Goal: Communication & Community: Share content

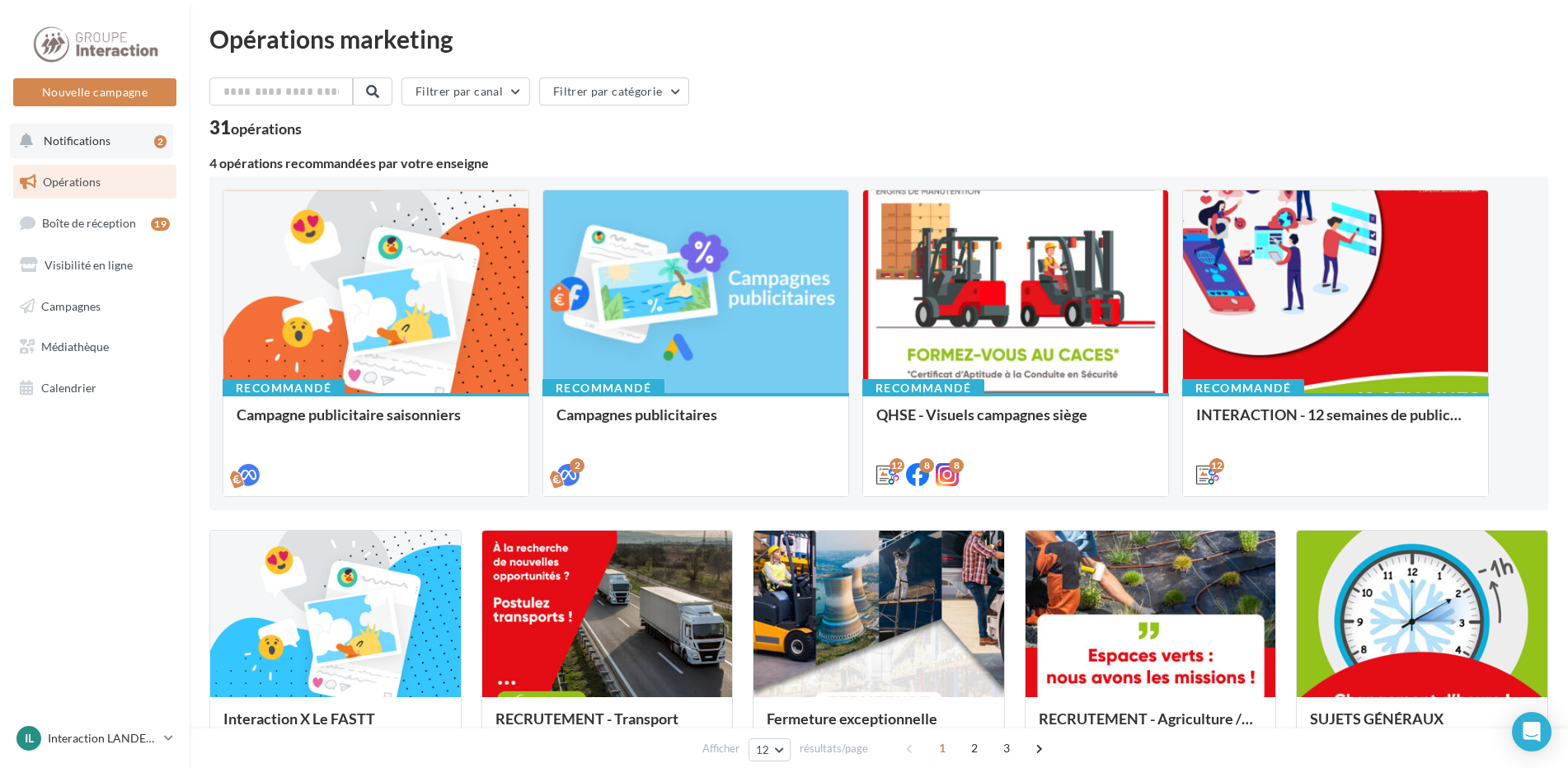
click at [116, 145] on button "Notifications 2" at bounding box center [91, 141] width 163 height 34
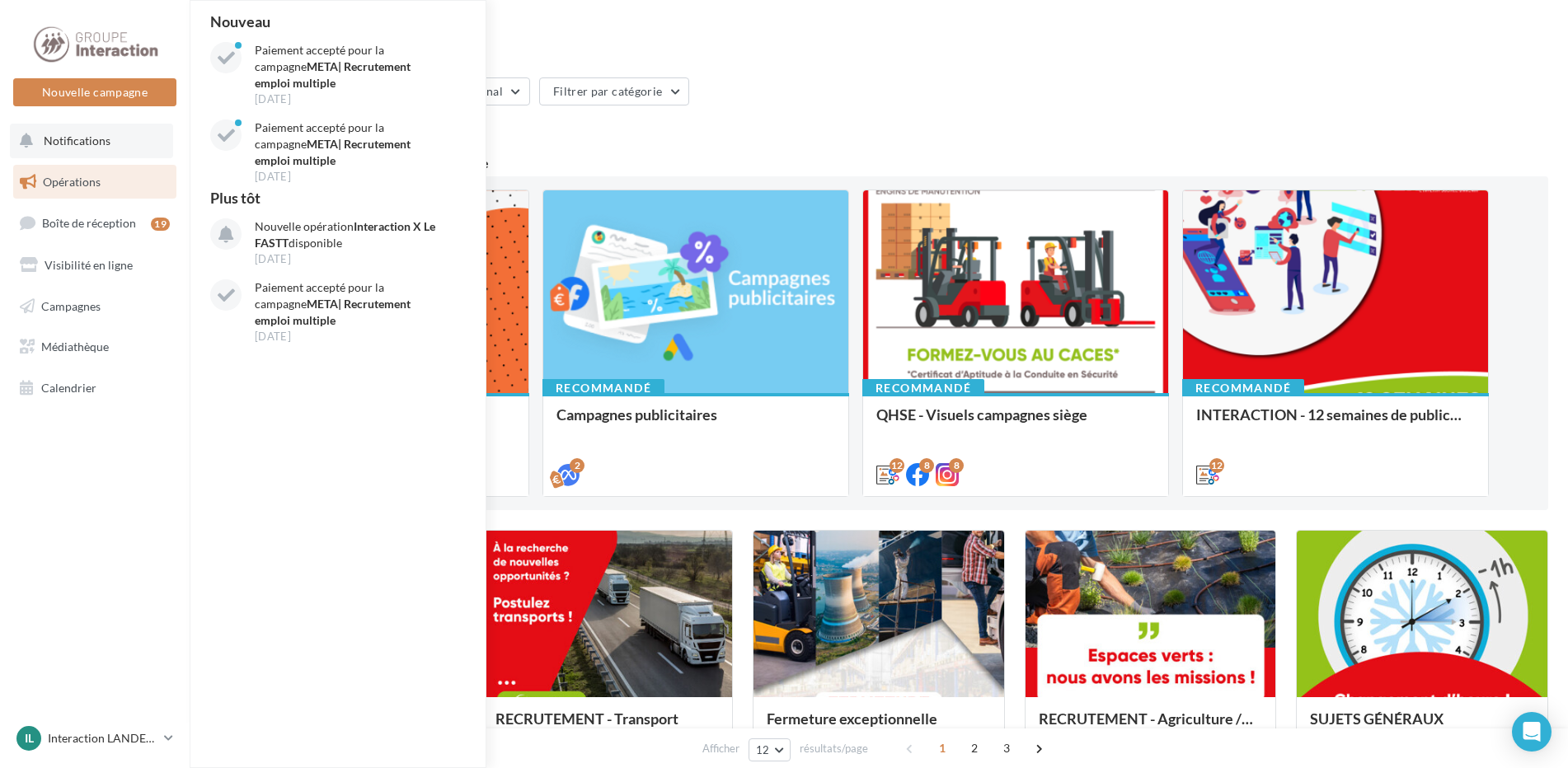
click at [131, 145] on button "Notifications Nouveau Paiement accepté pour la campagne META| Recrutement emplo…" at bounding box center [91, 141] width 163 height 34
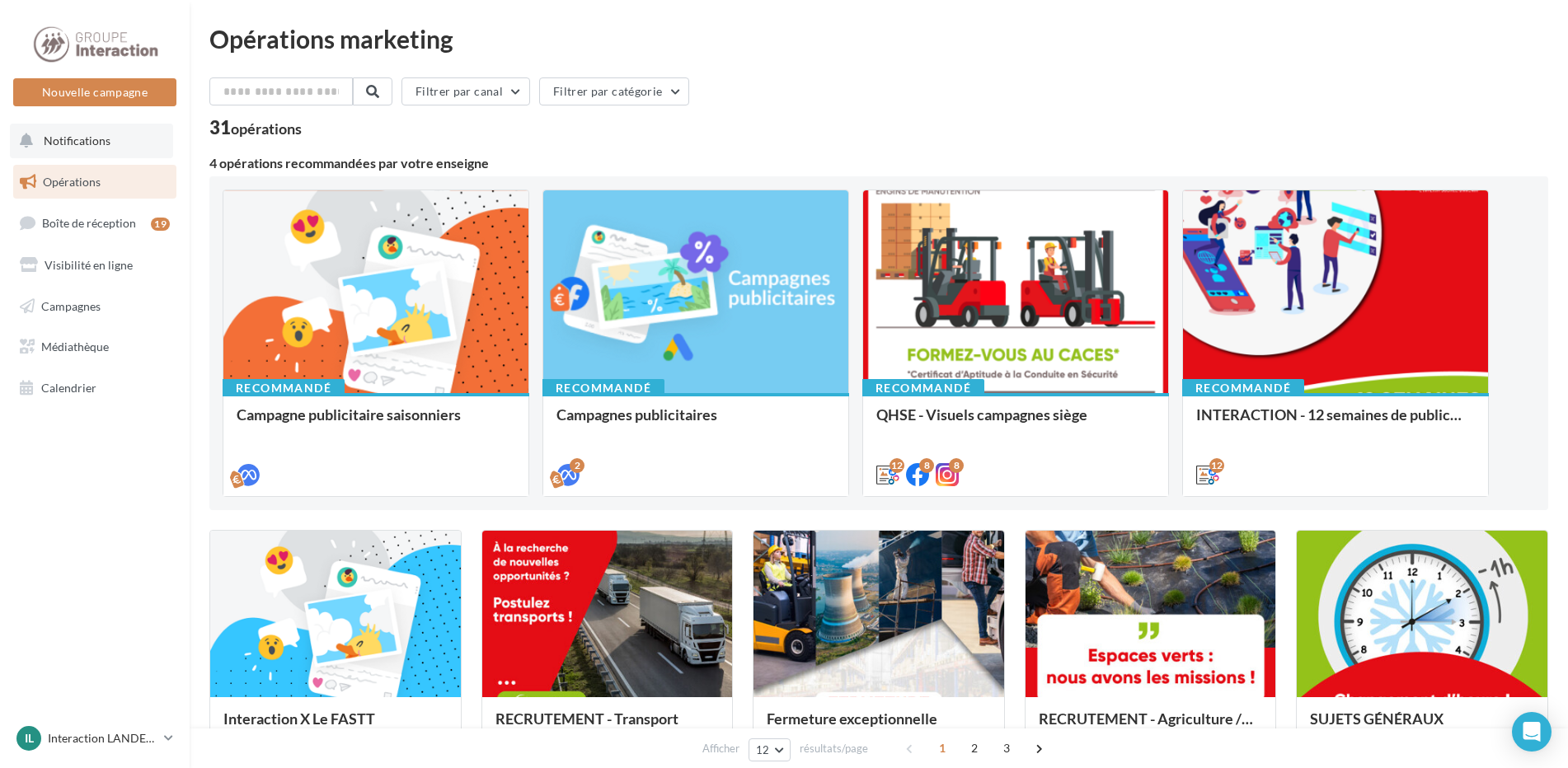
click at [121, 131] on button "Notifications" at bounding box center [91, 141] width 163 height 34
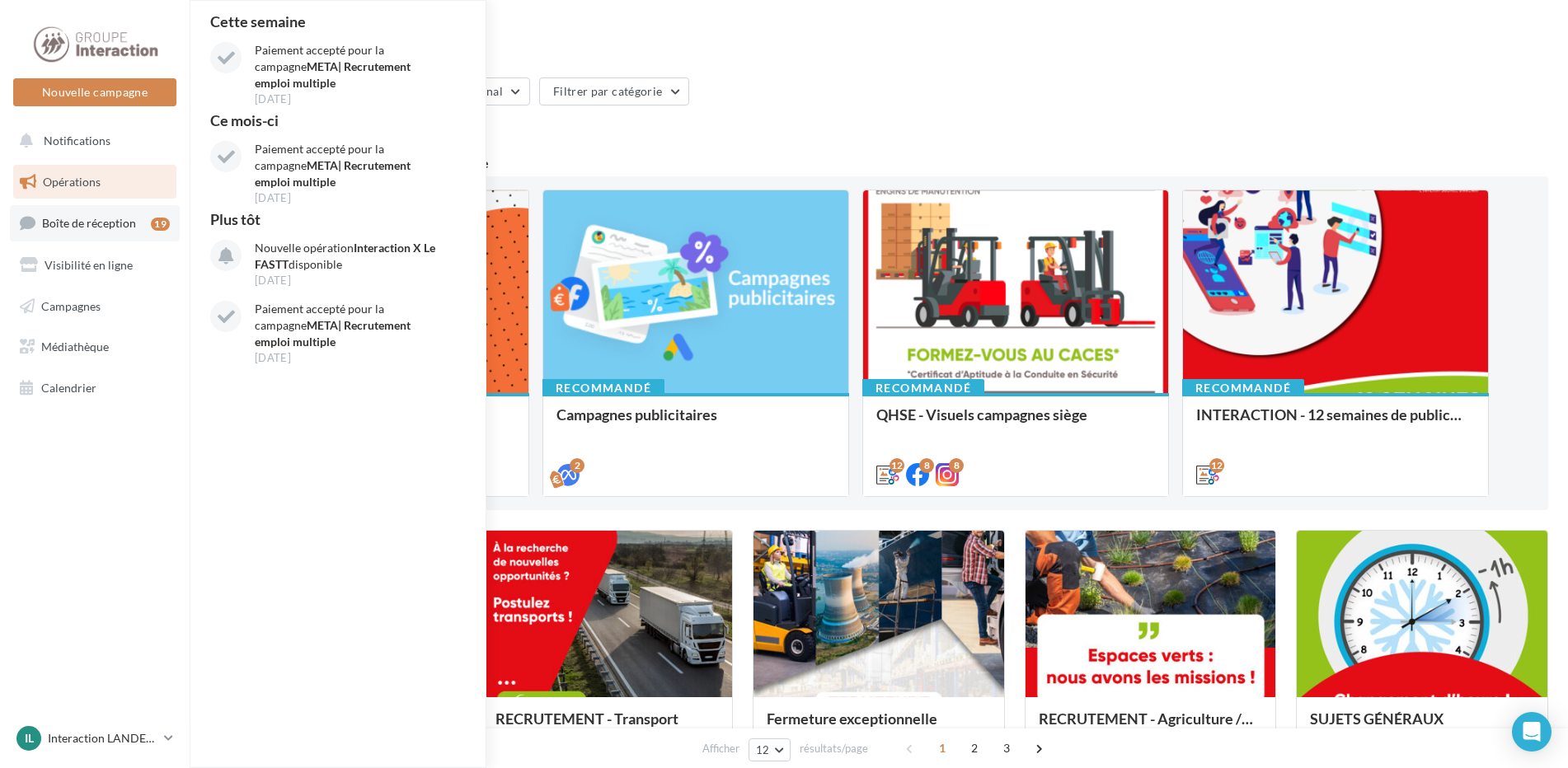
click at [84, 224] on span "Boîte de réception" at bounding box center [89, 223] width 94 height 14
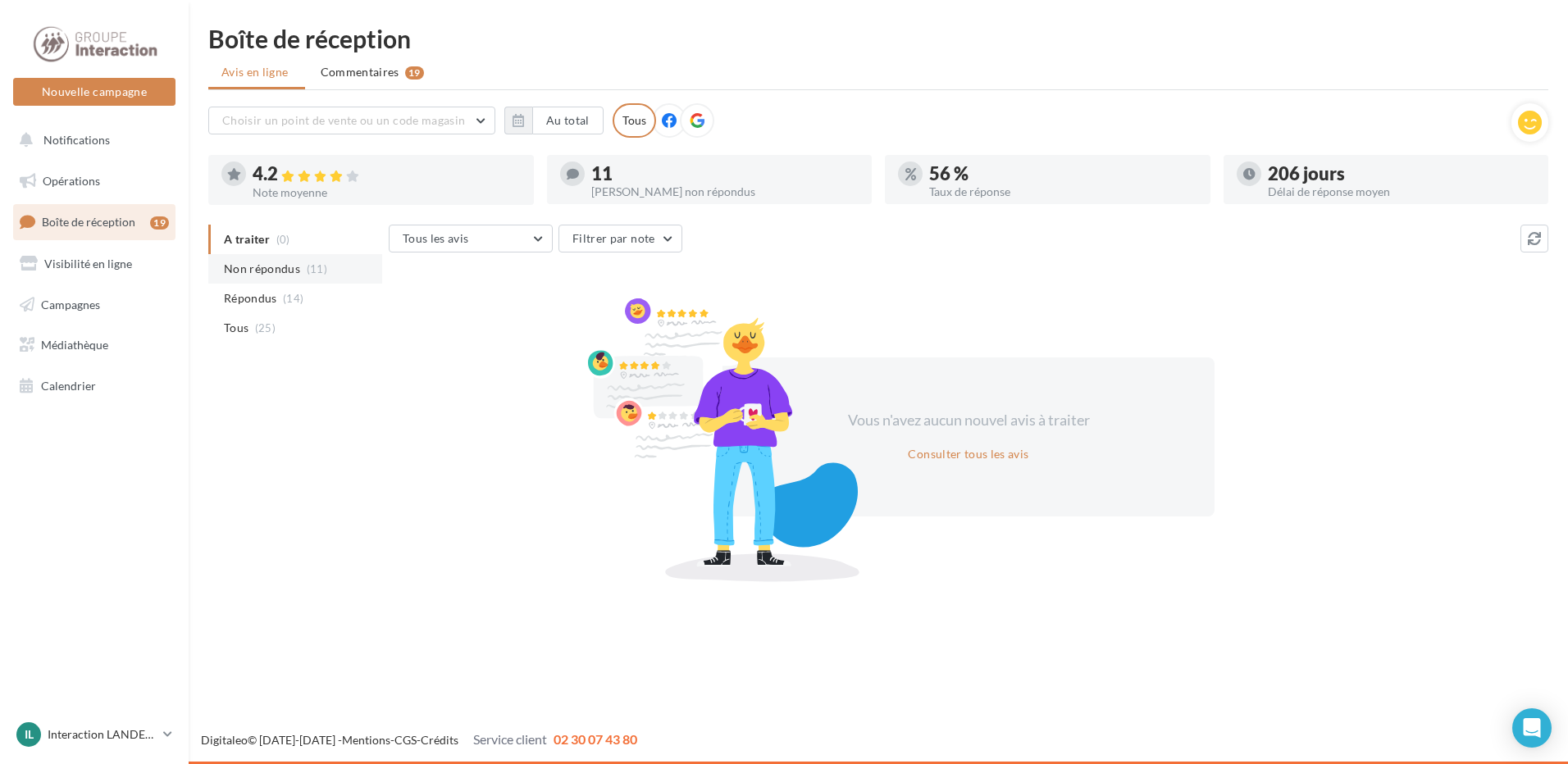
click at [287, 270] on span "Non répondus" at bounding box center [262, 269] width 77 height 17
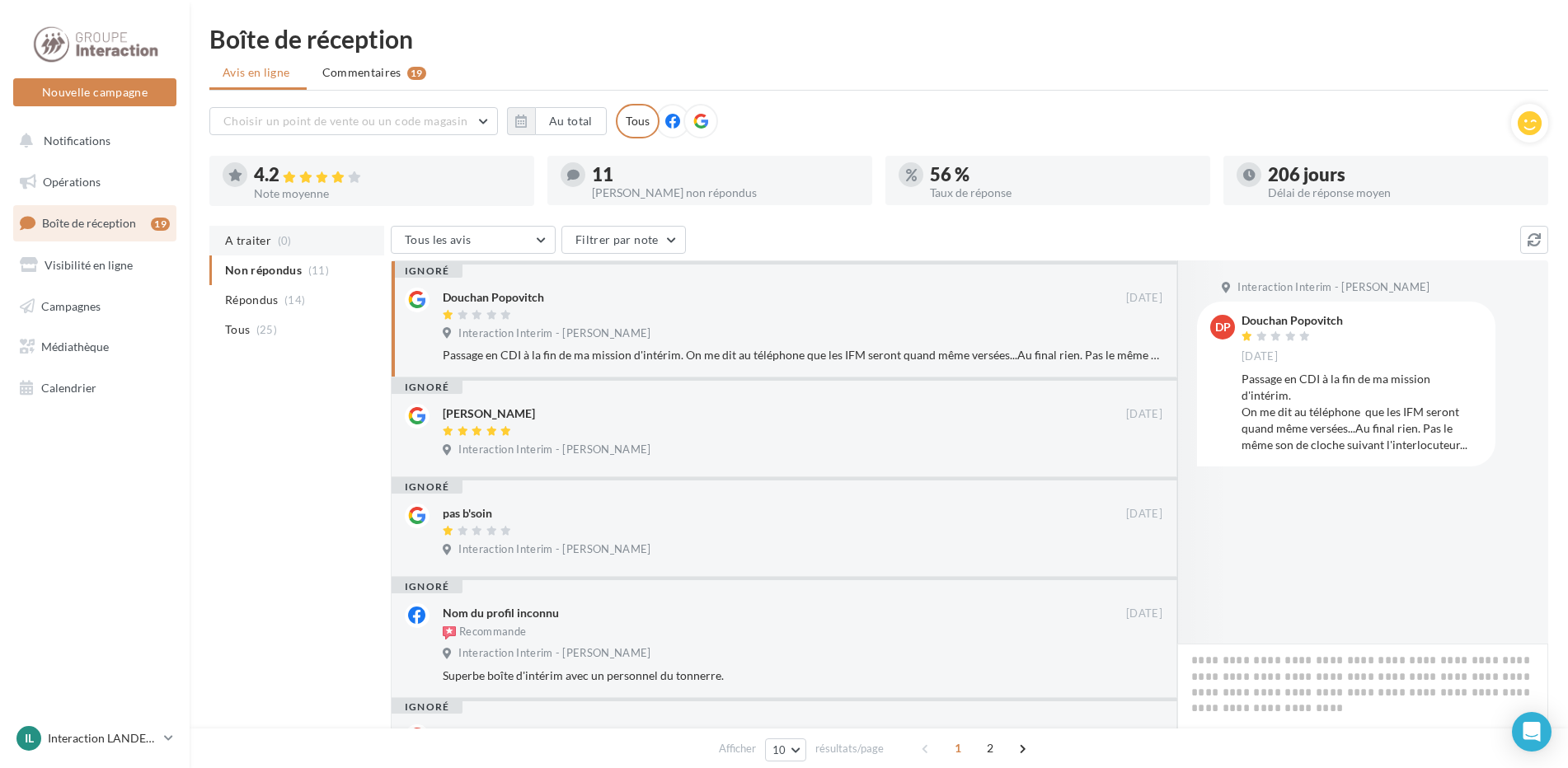
click at [263, 239] on span "A traiter" at bounding box center [248, 241] width 46 height 17
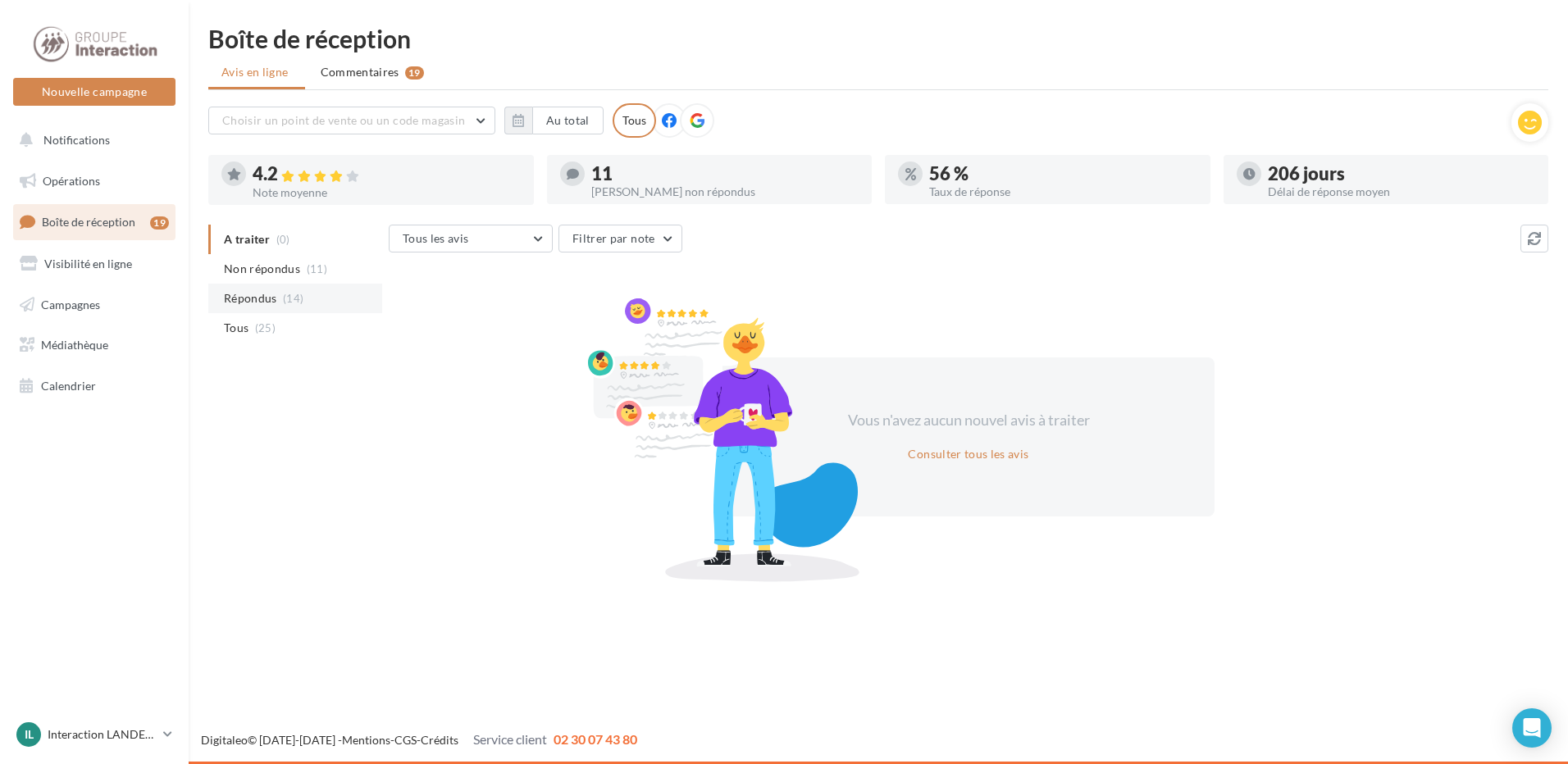
click at [280, 298] on li "Répondus (14)" at bounding box center [295, 298] width 174 height 29
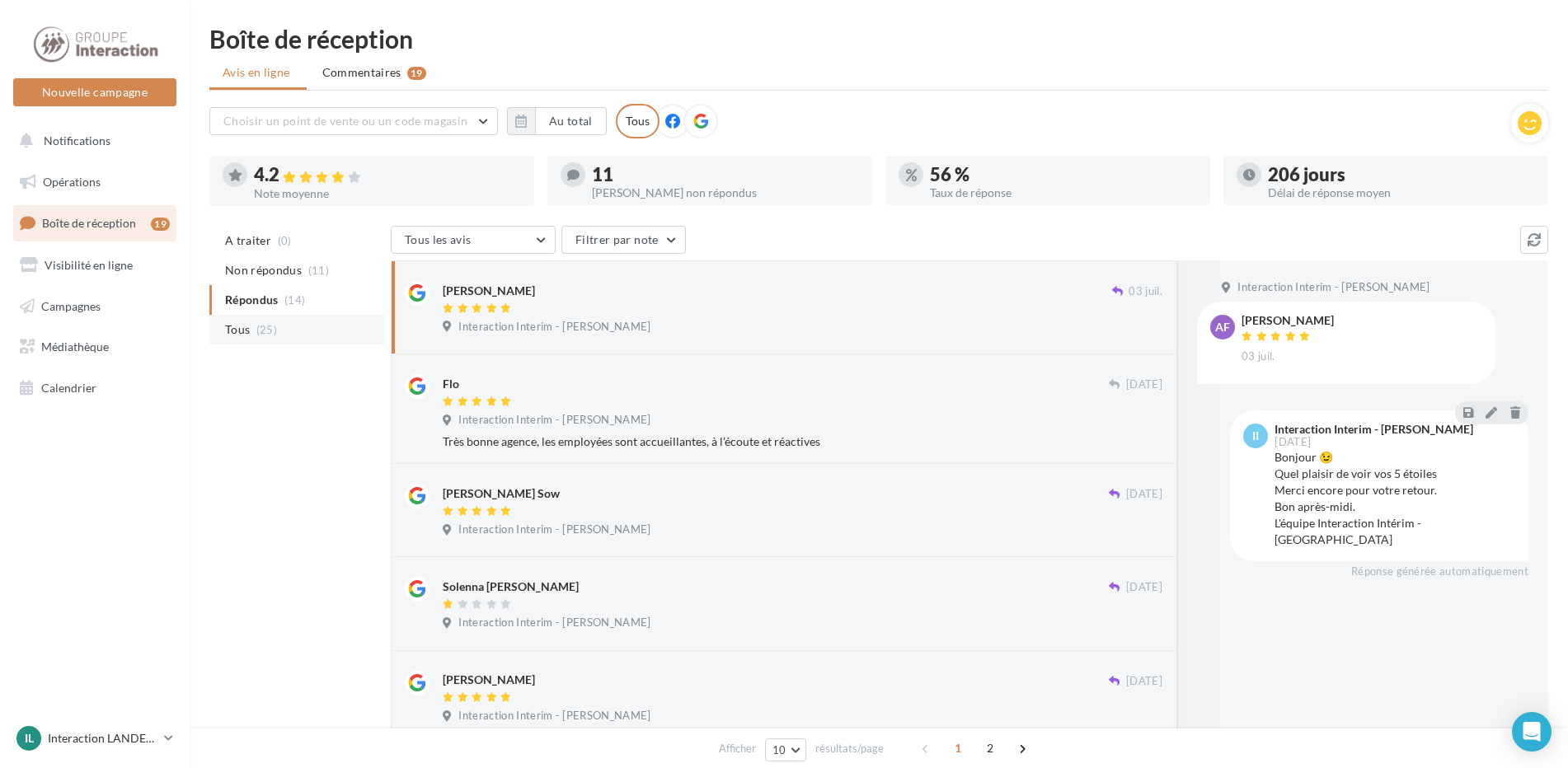
click at [246, 330] on span "Tous" at bounding box center [238, 330] width 25 height 17
click at [87, 186] on span "Opérations" at bounding box center [71, 182] width 58 height 14
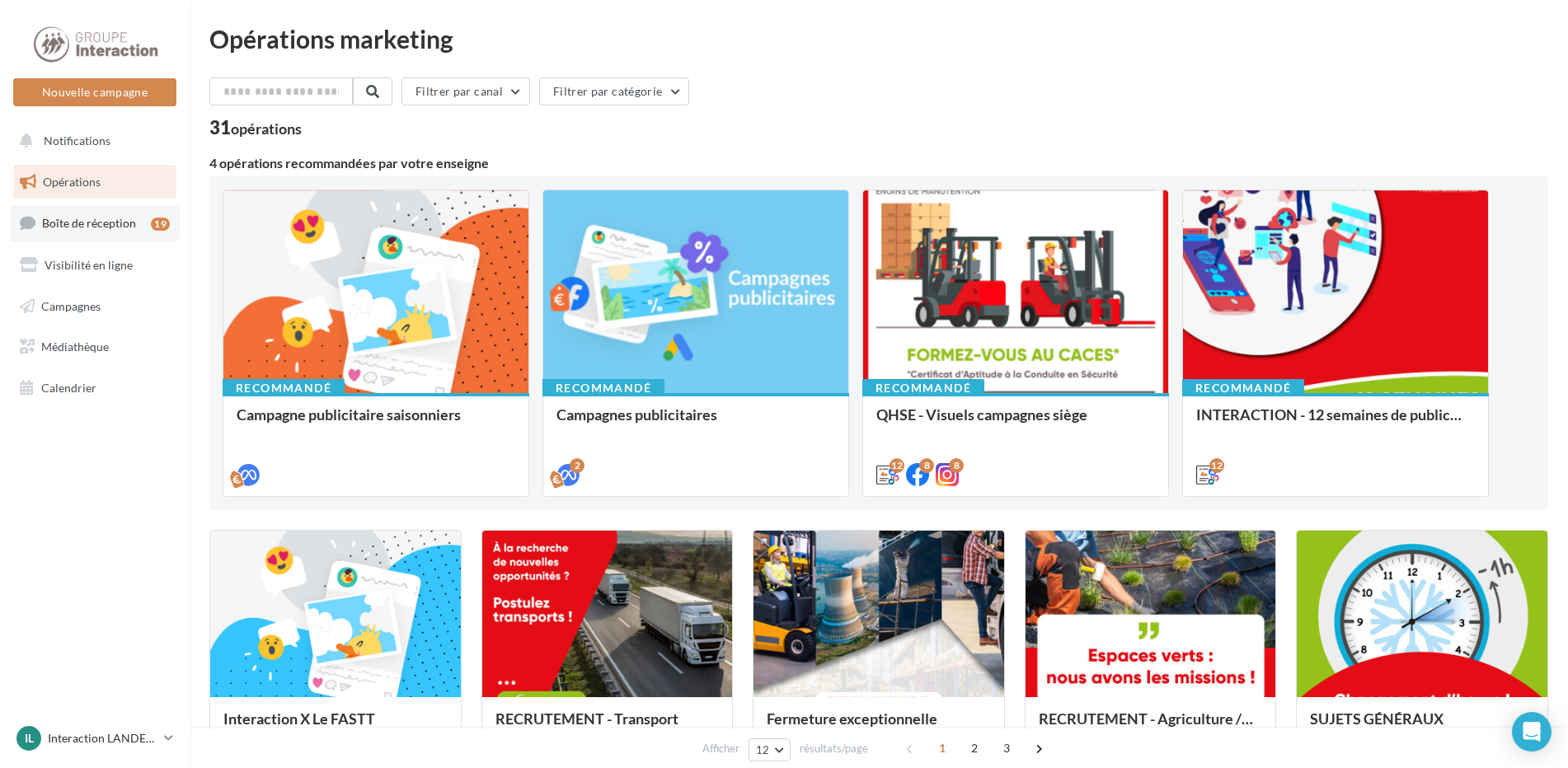
click at [131, 228] on span "Boîte de réception" at bounding box center [89, 223] width 94 height 14
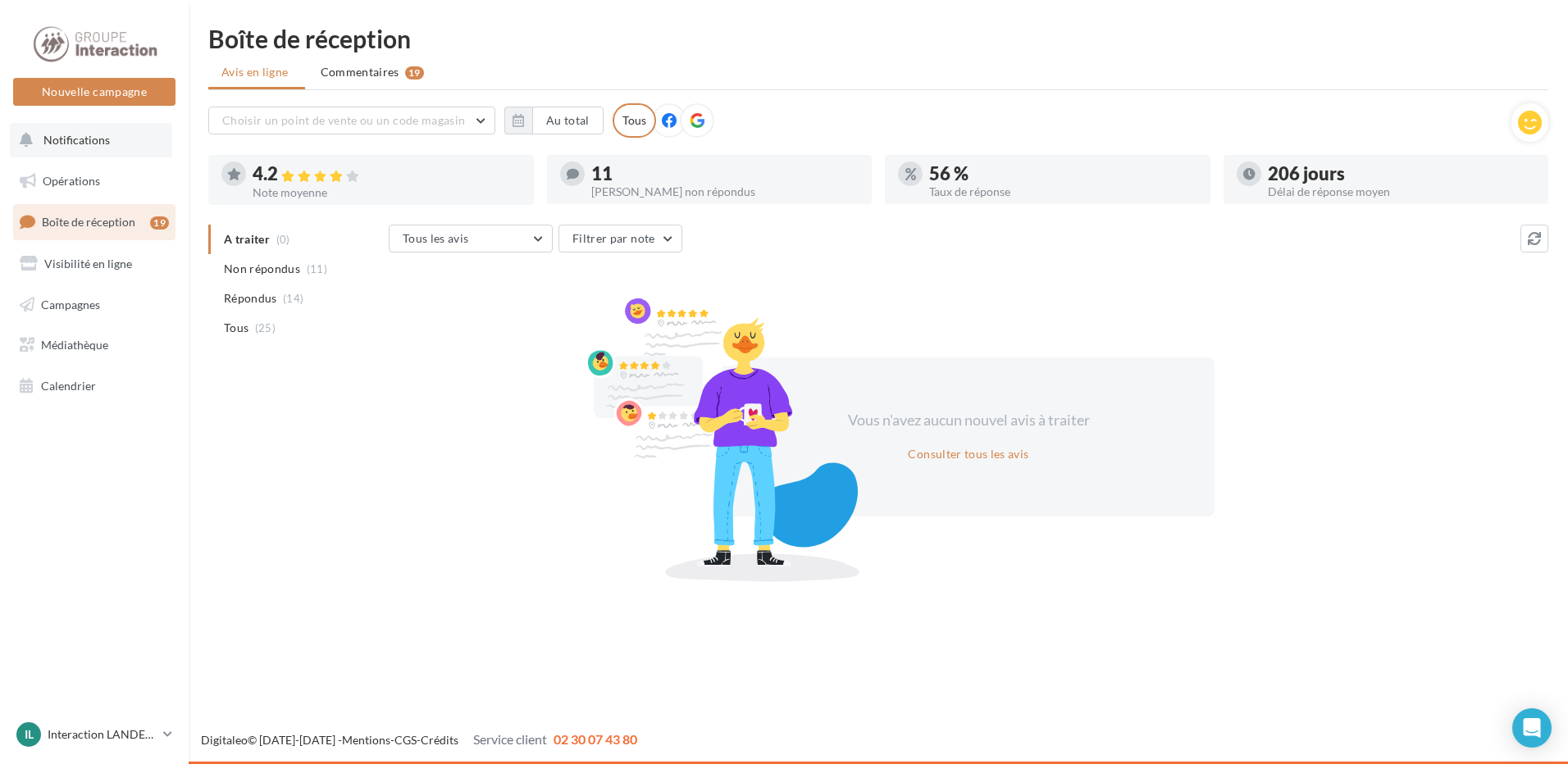
click at [105, 145] on span "Notifications" at bounding box center [77, 140] width 67 height 14
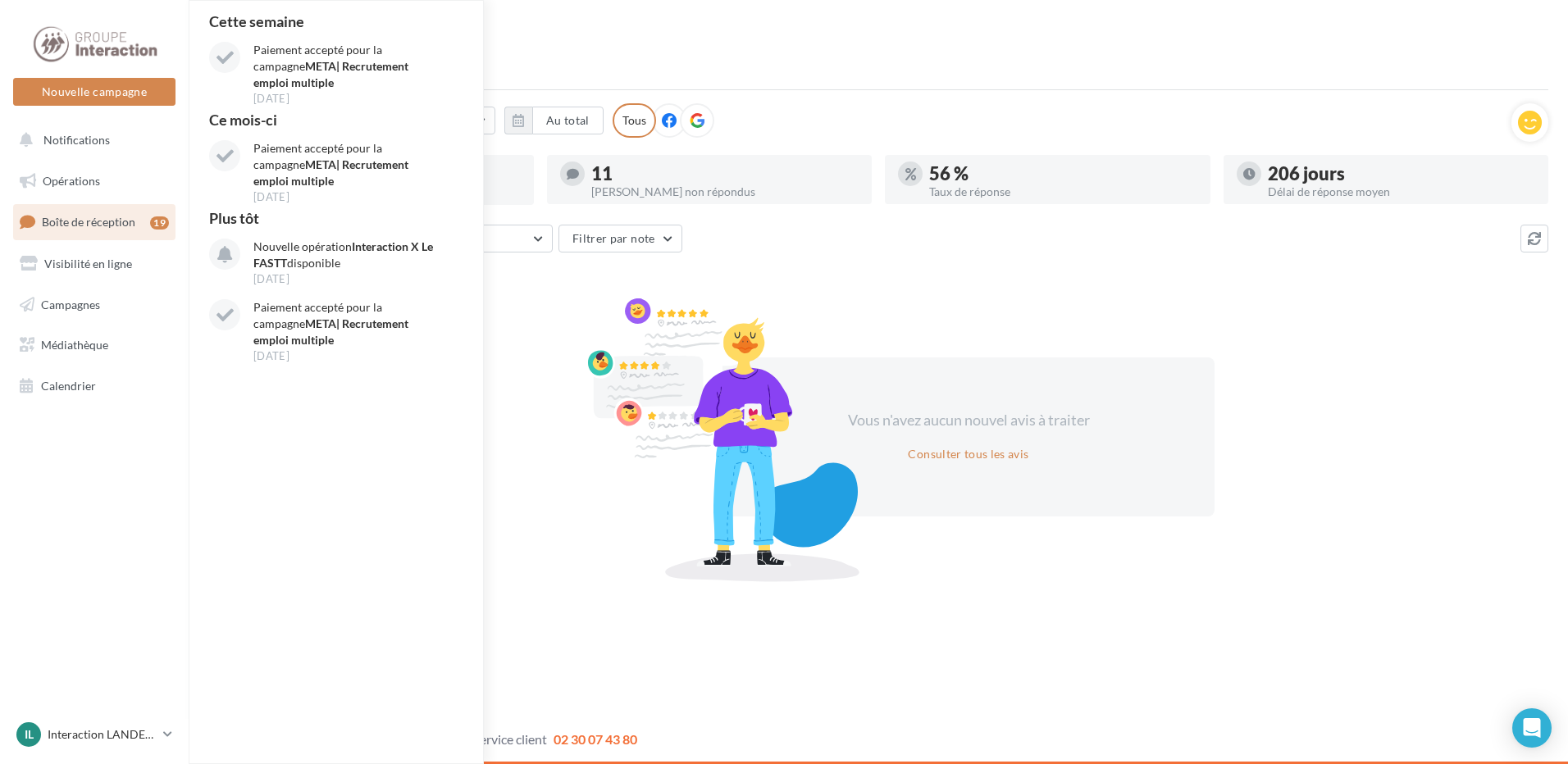
drag, startPoint x: 78, startPoint y: 219, endPoint x: 102, endPoint y: 218, distance: 24.0
click at [78, 219] on span "Boîte de réception" at bounding box center [88, 221] width 93 height 14
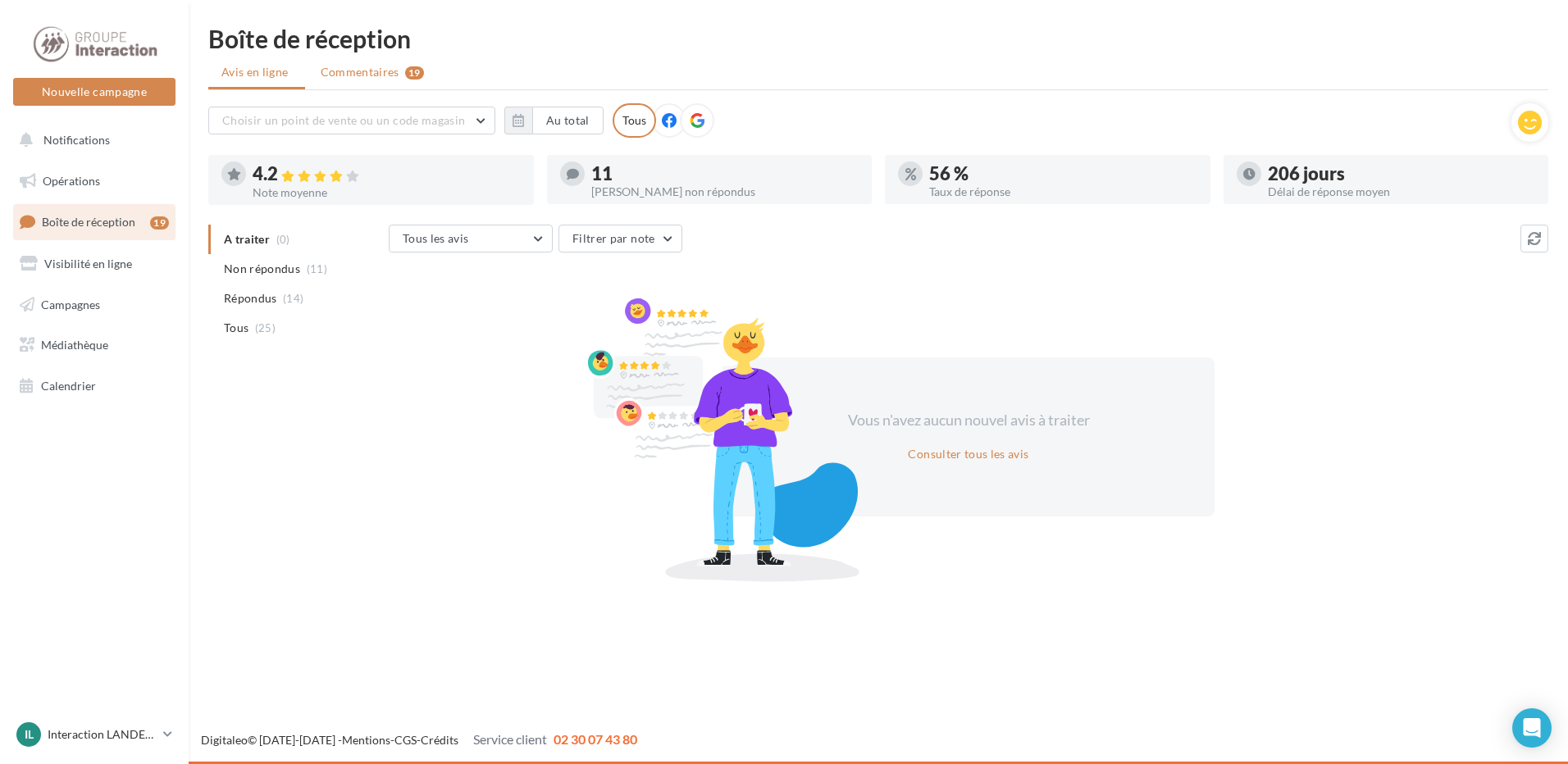
click at [380, 76] on span "Commentaires" at bounding box center [360, 72] width 79 height 17
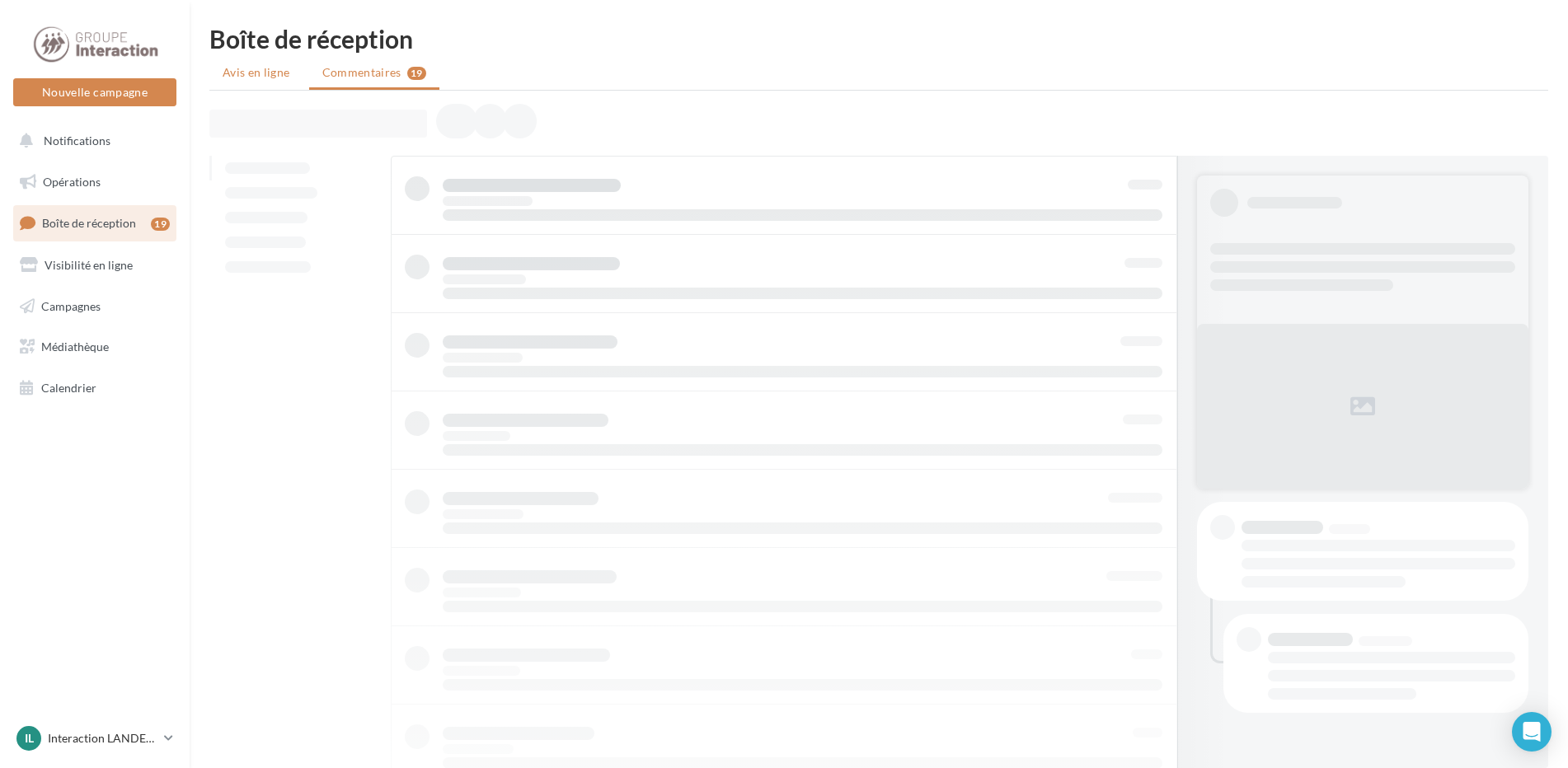
click at [259, 76] on span "Avis en ligne" at bounding box center [256, 73] width 68 height 17
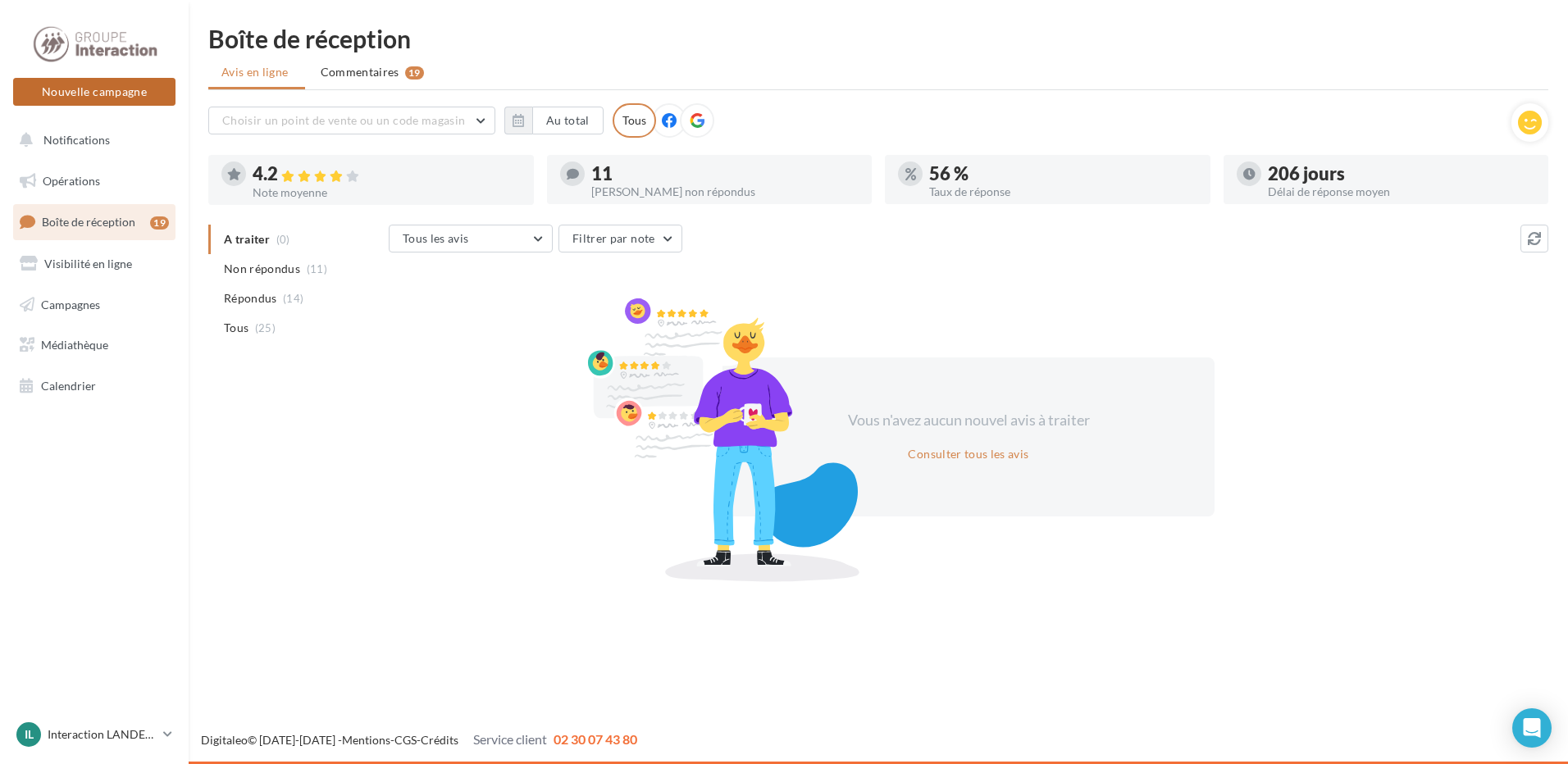
click at [110, 85] on button "Nouvelle campagne" at bounding box center [94, 92] width 162 height 27
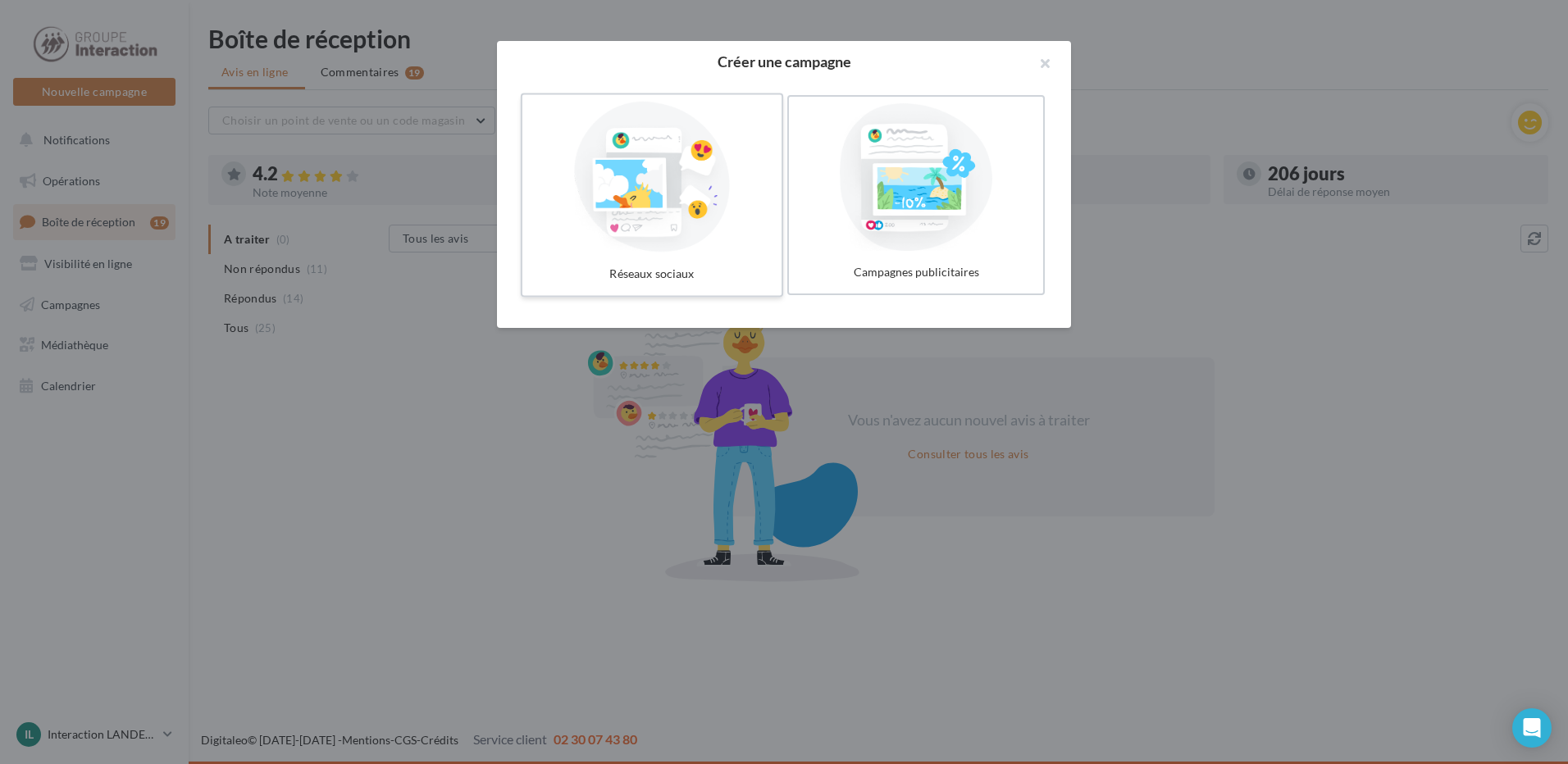
click at [665, 191] on div at bounding box center [652, 176] width 246 height 151
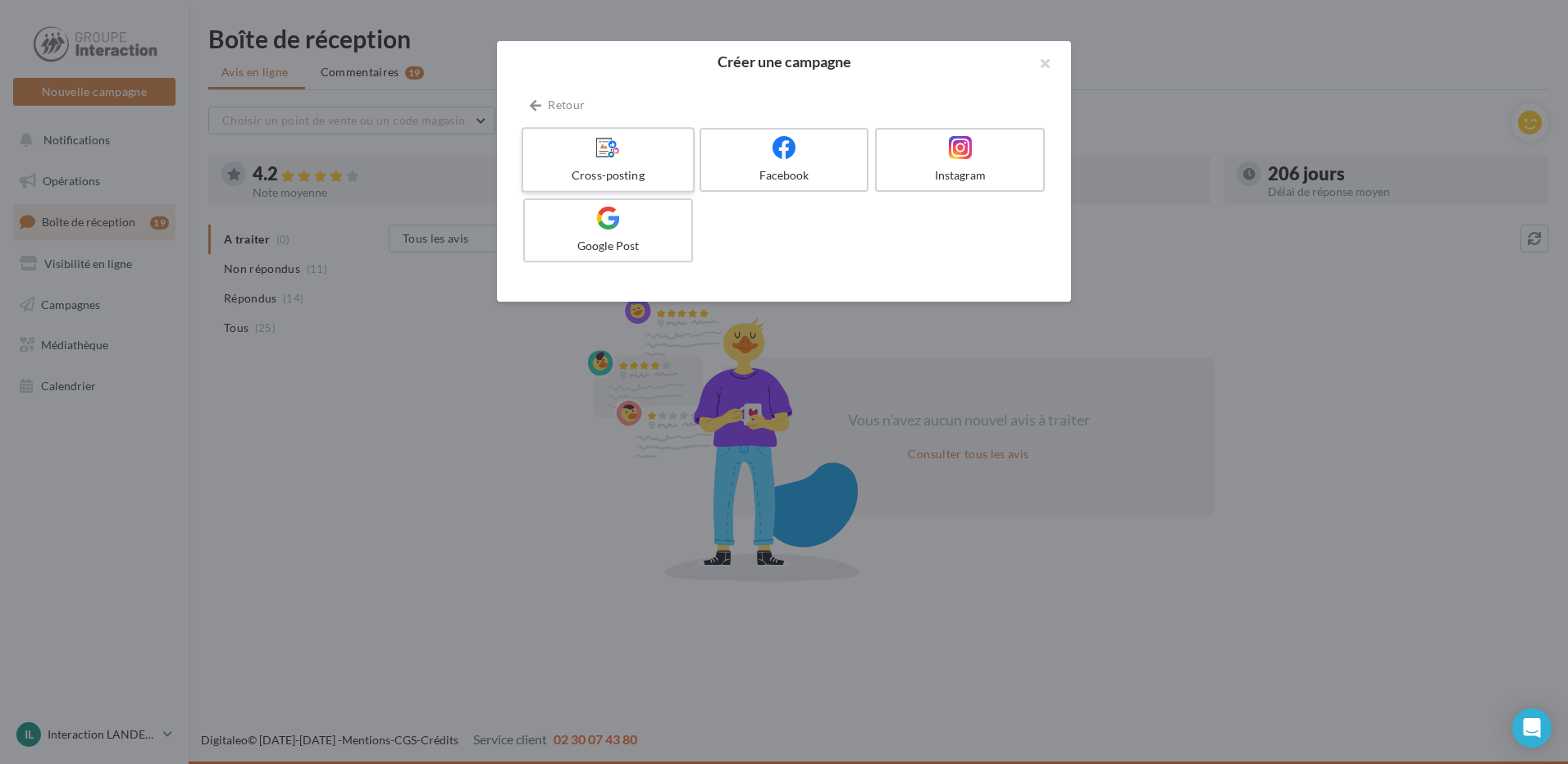
click at [621, 151] on div at bounding box center [607, 148] width 156 height 26
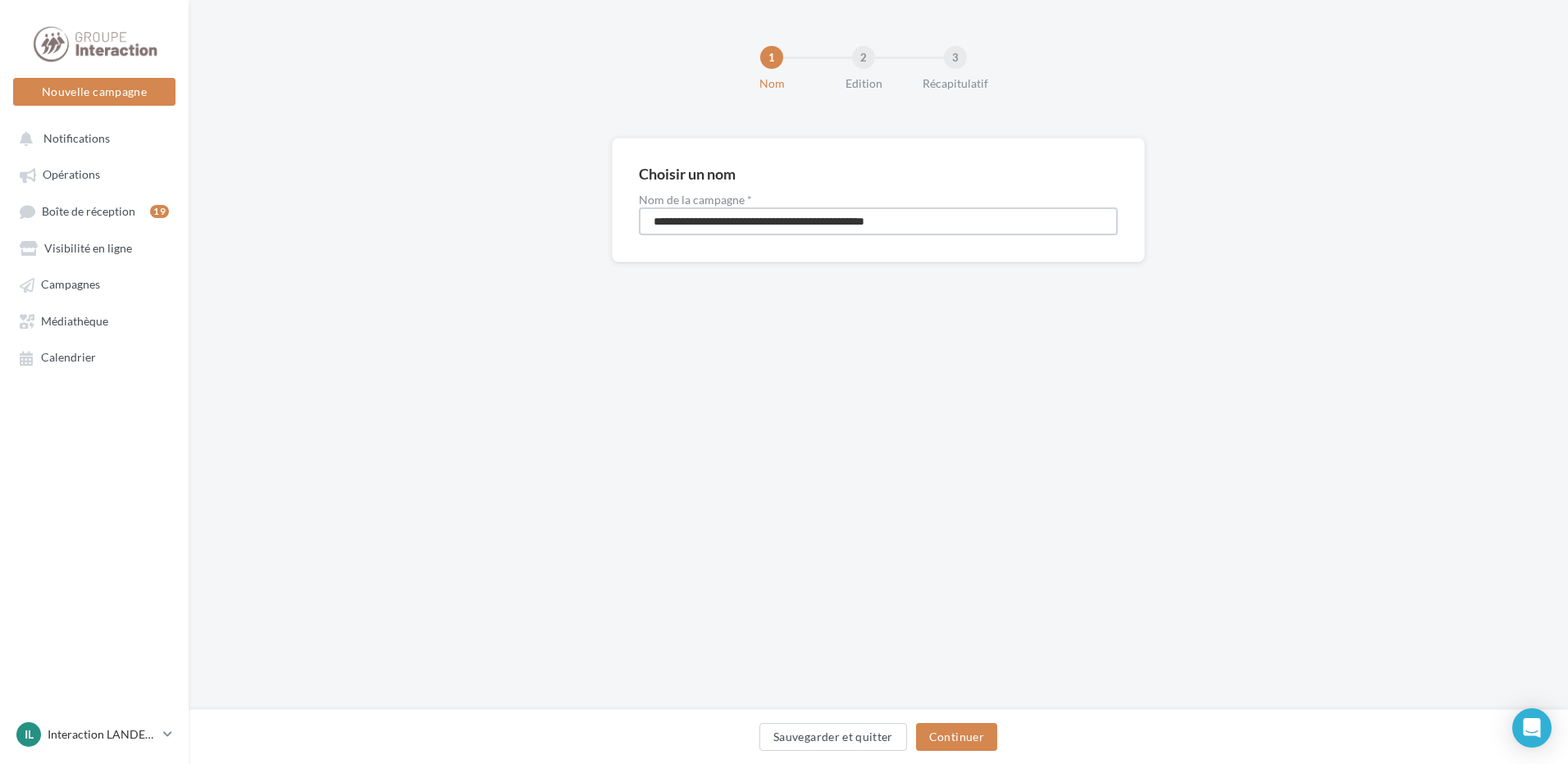
drag, startPoint x: 935, startPoint y: 220, endPoint x: 900, endPoint y: 219, distance: 35.0
click at [900, 219] on input "**********" at bounding box center [877, 221] width 479 height 27
type input "**********"
click at [954, 744] on button "Continuer" at bounding box center [956, 737] width 82 height 27
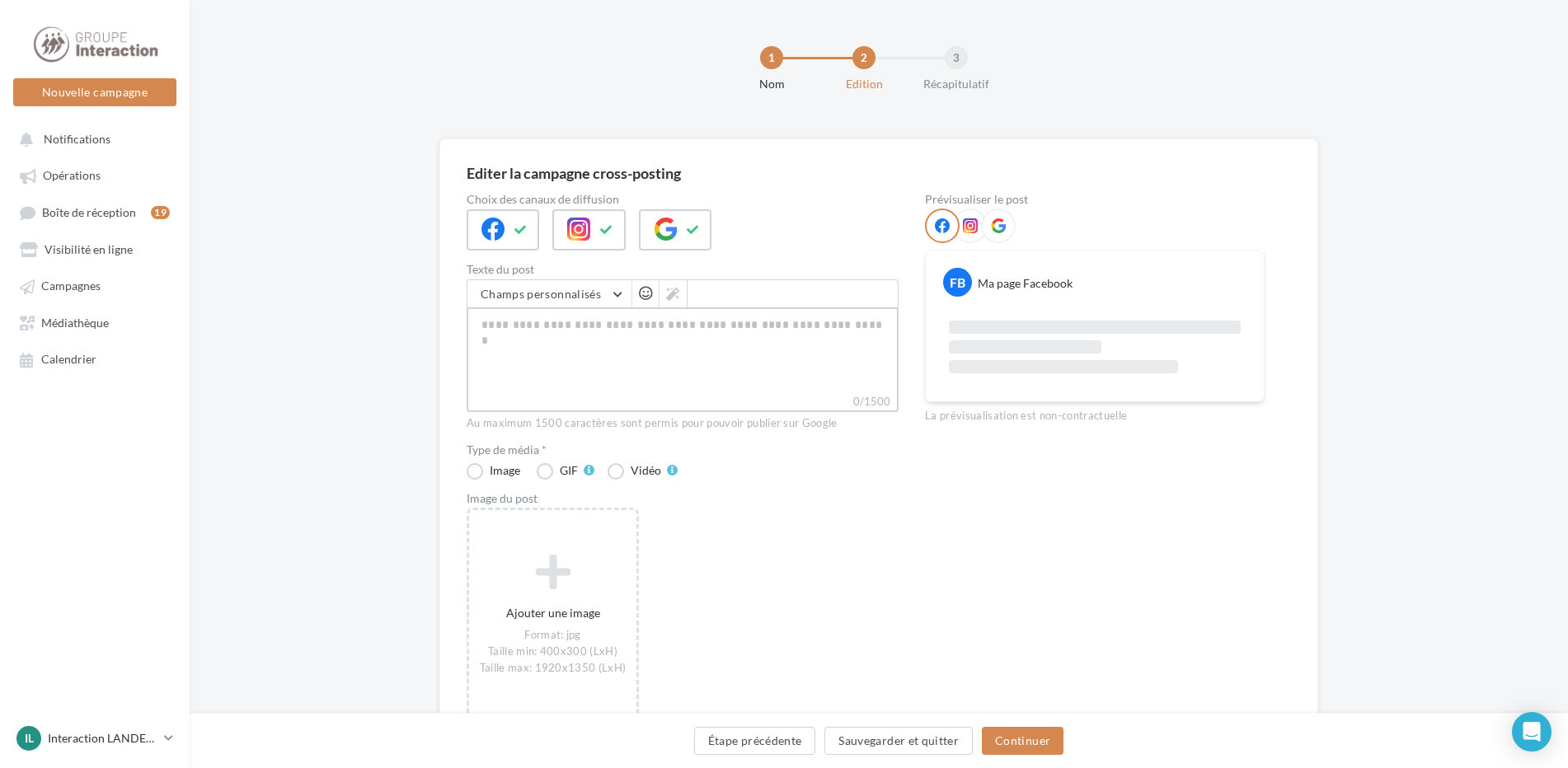
click at [623, 333] on textarea "0/1500" at bounding box center [683, 350] width 432 height 85
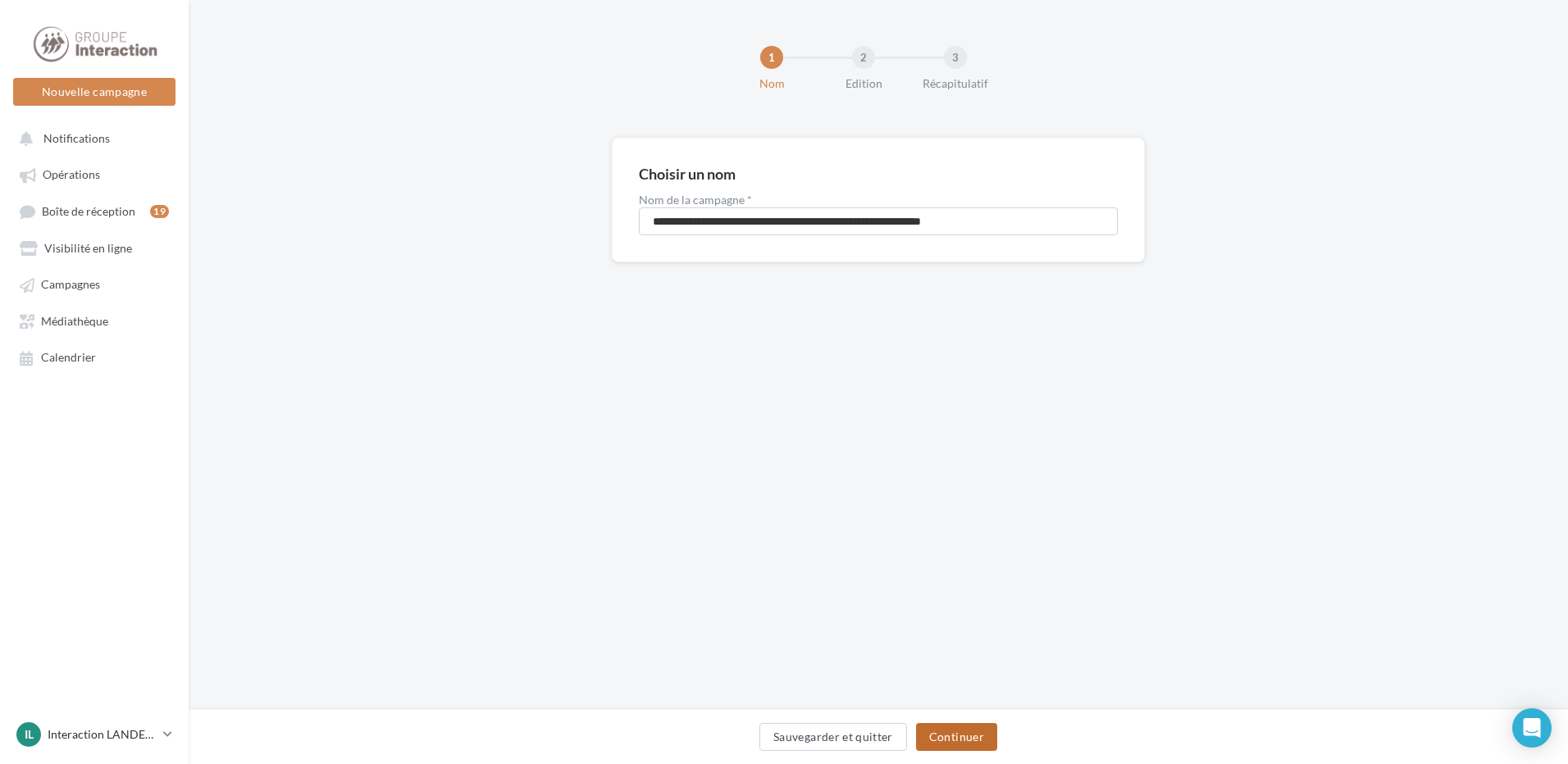
click at [935, 726] on button "Continuer" at bounding box center [956, 737] width 82 height 27
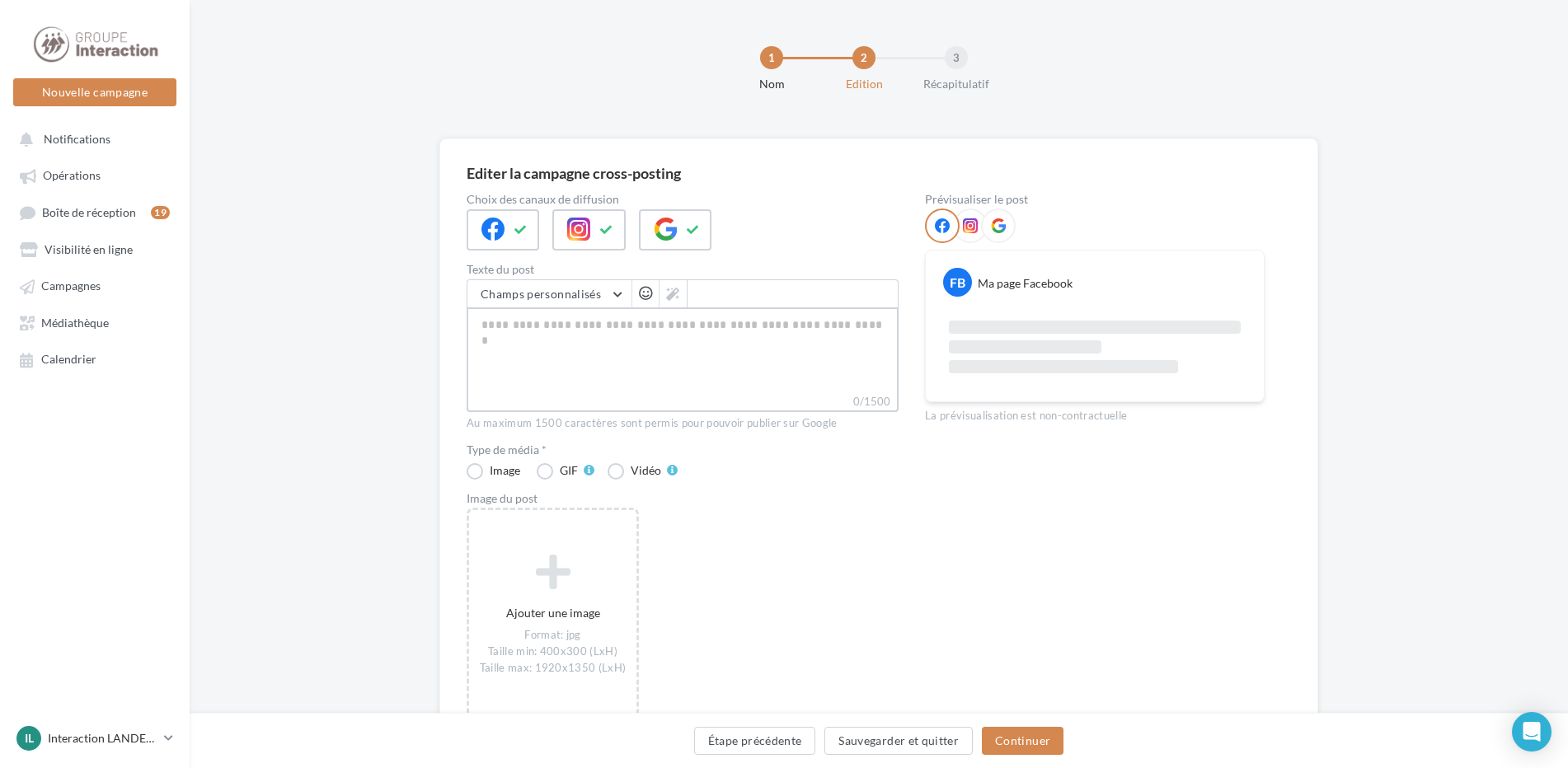
click at [689, 343] on textarea "0/1500" at bounding box center [683, 350] width 432 height 85
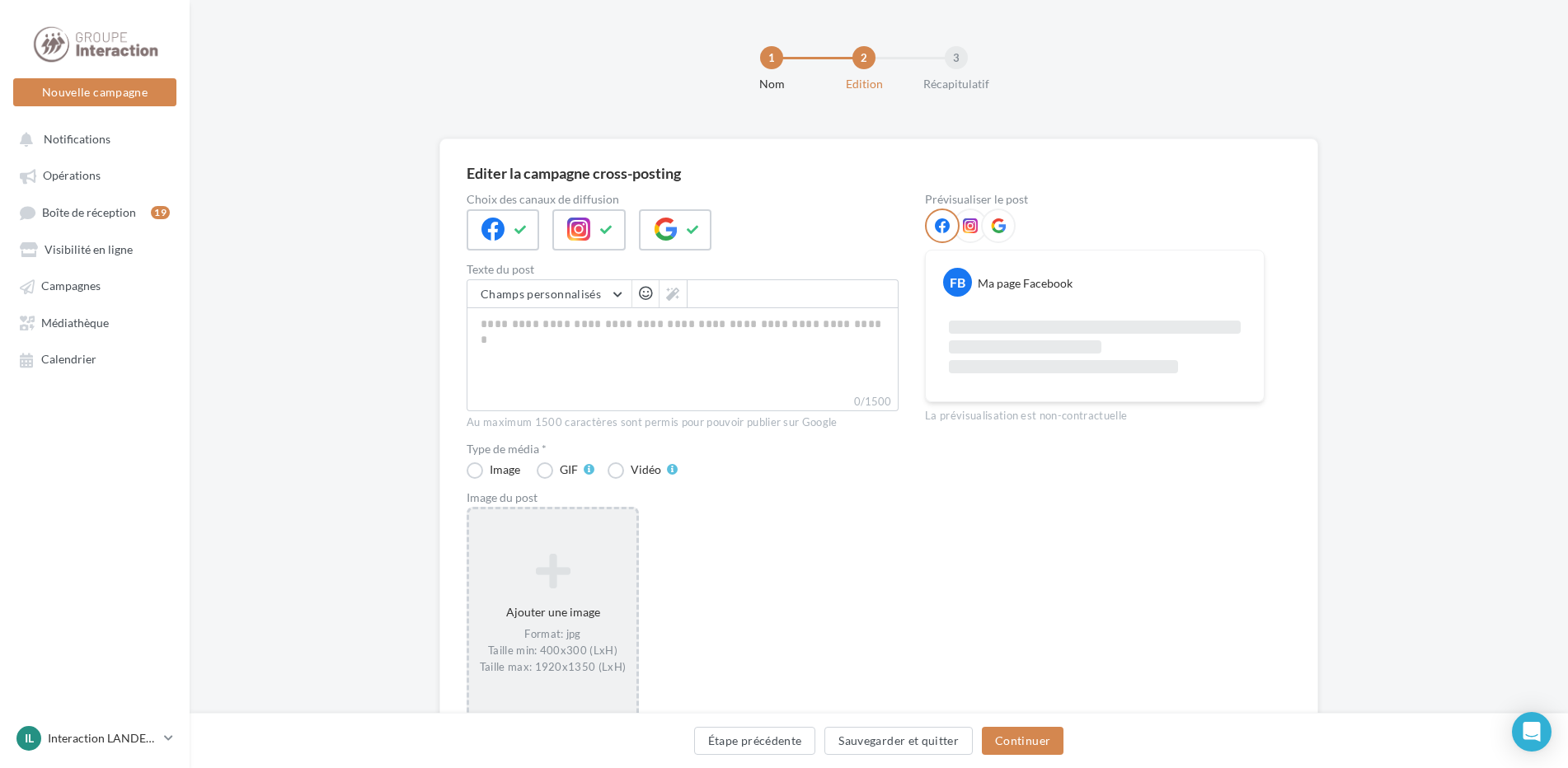
click at [585, 609] on div "Ajouter une image Format: jpg Taille min: 400x300 (LxH) Taille max: 1920x1350 (…" at bounding box center [553, 614] width 167 height 139
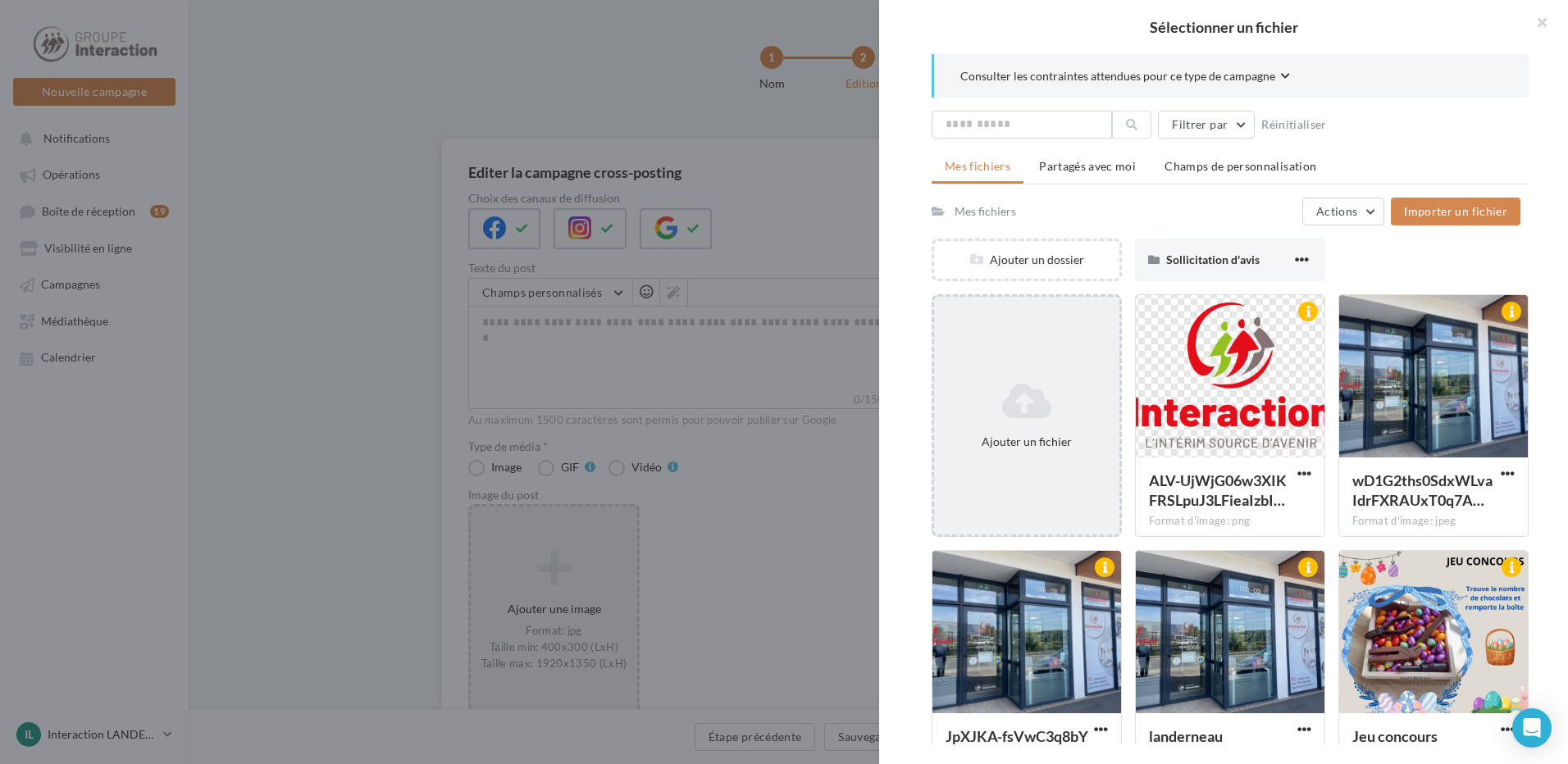
click at [1006, 375] on div "Ajouter un fichier" at bounding box center [1026, 415] width 186 height 82
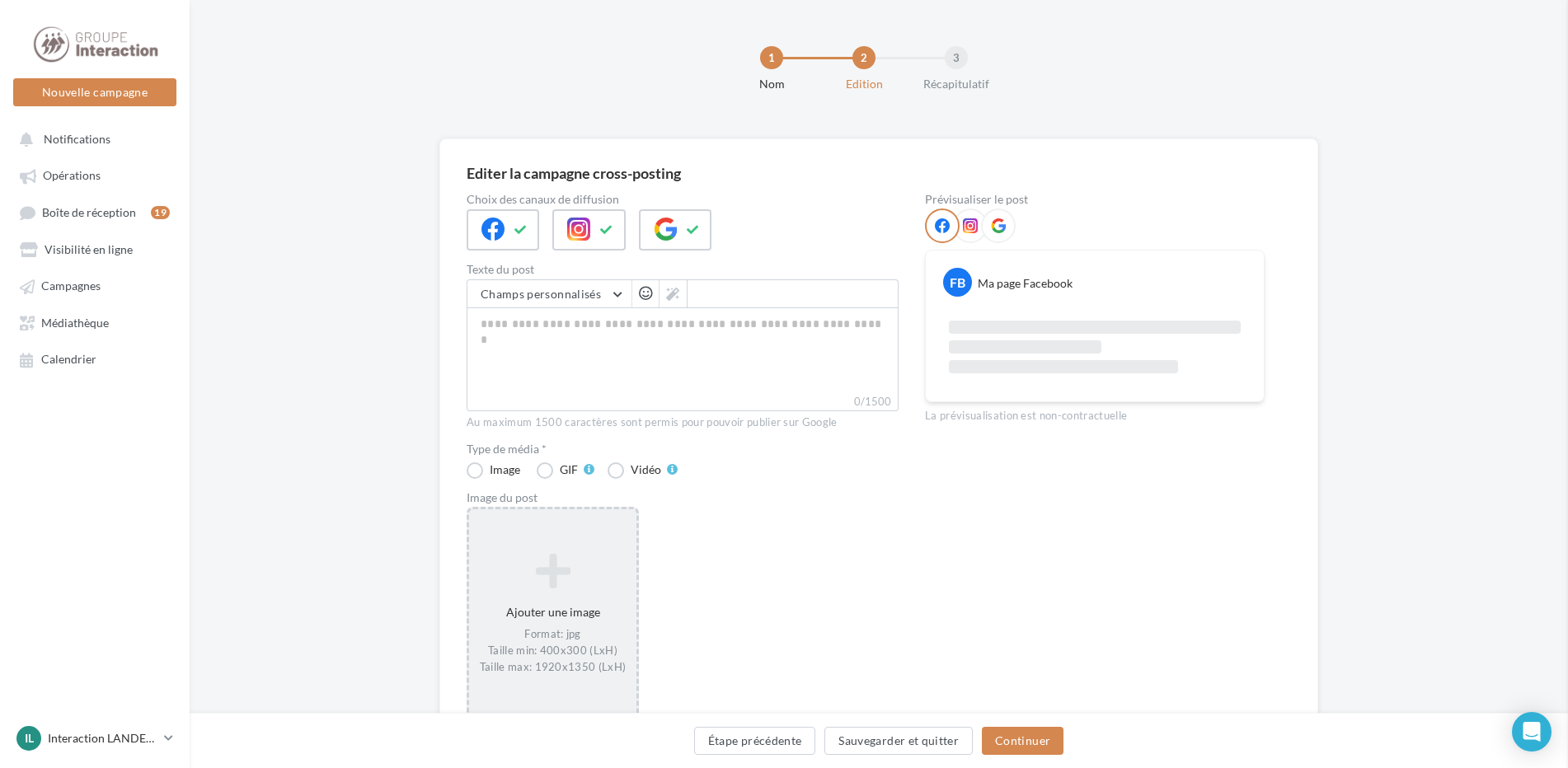
click at [531, 354] on textarea "0/1500" at bounding box center [683, 350] width 432 height 85
click at [595, 581] on icon at bounding box center [552, 571] width 154 height 39
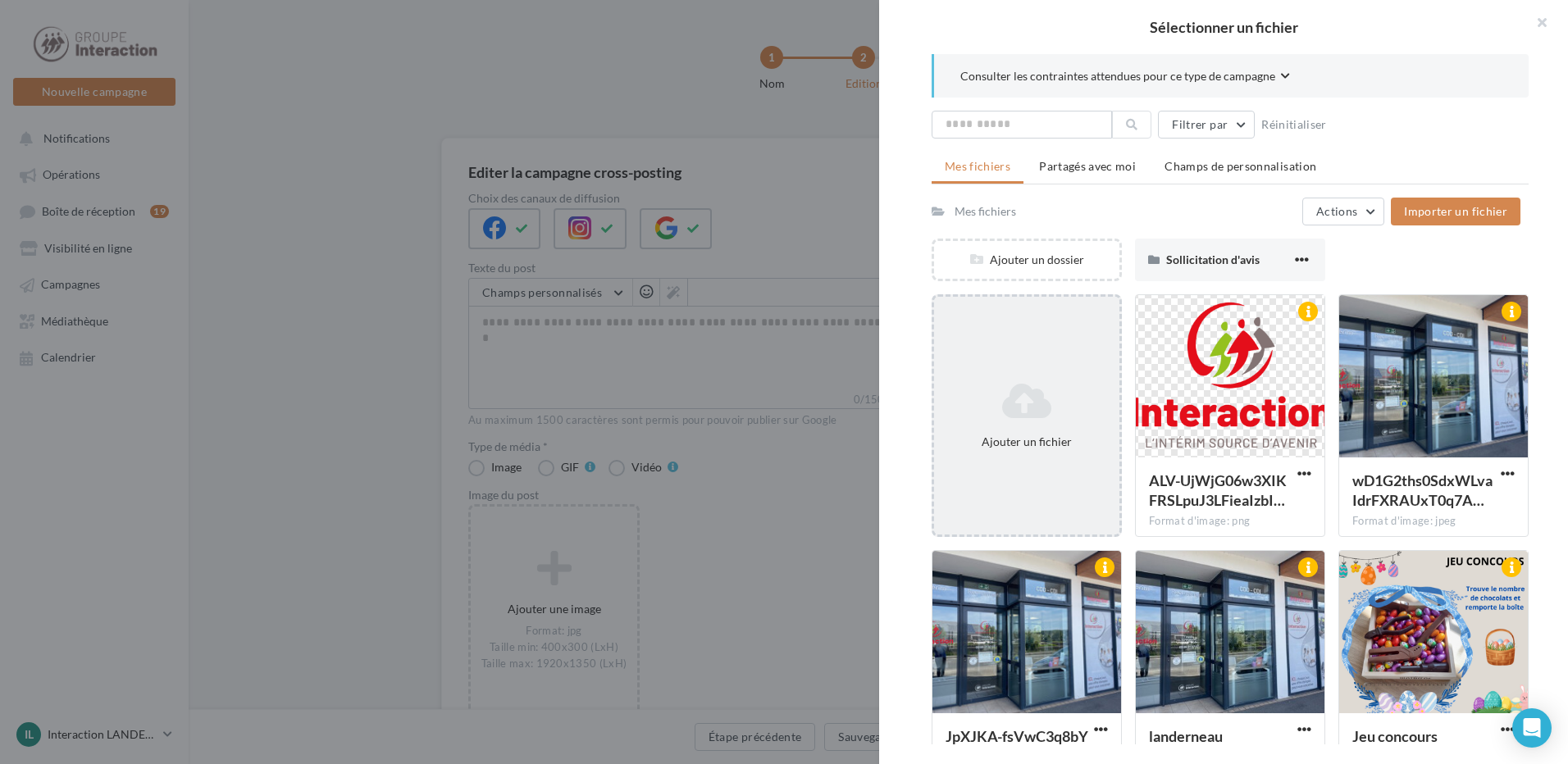
click at [1009, 449] on div "Ajouter un fichier" at bounding box center [1026, 442] width 172 height 17
click at [992, 429] on div "Ajouter un fichier" at bounding box center [1026, 415] width 186 height 82
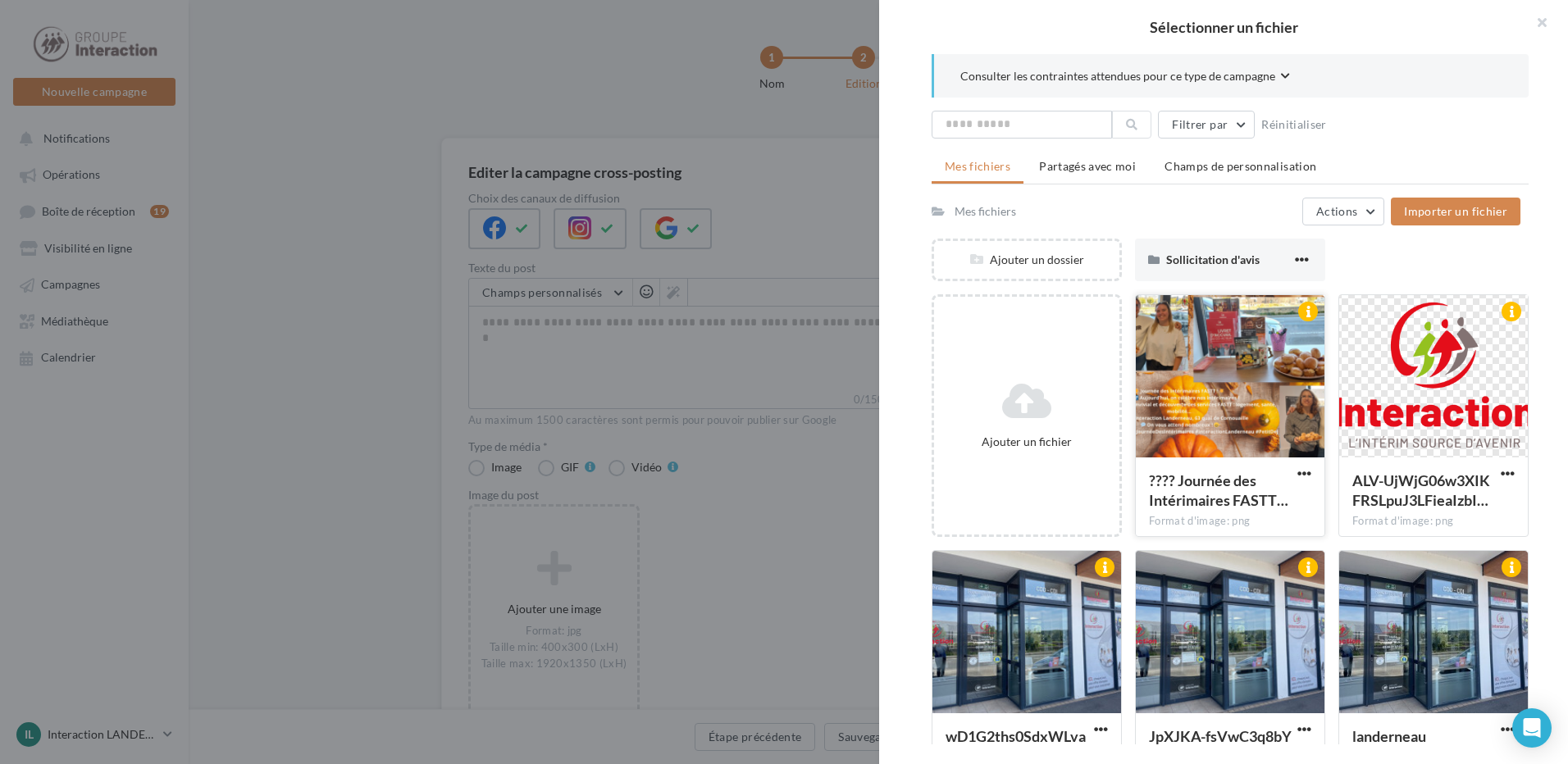
click at [1180, 405] on div at bounding box center [1229, 377] width 189 height 164
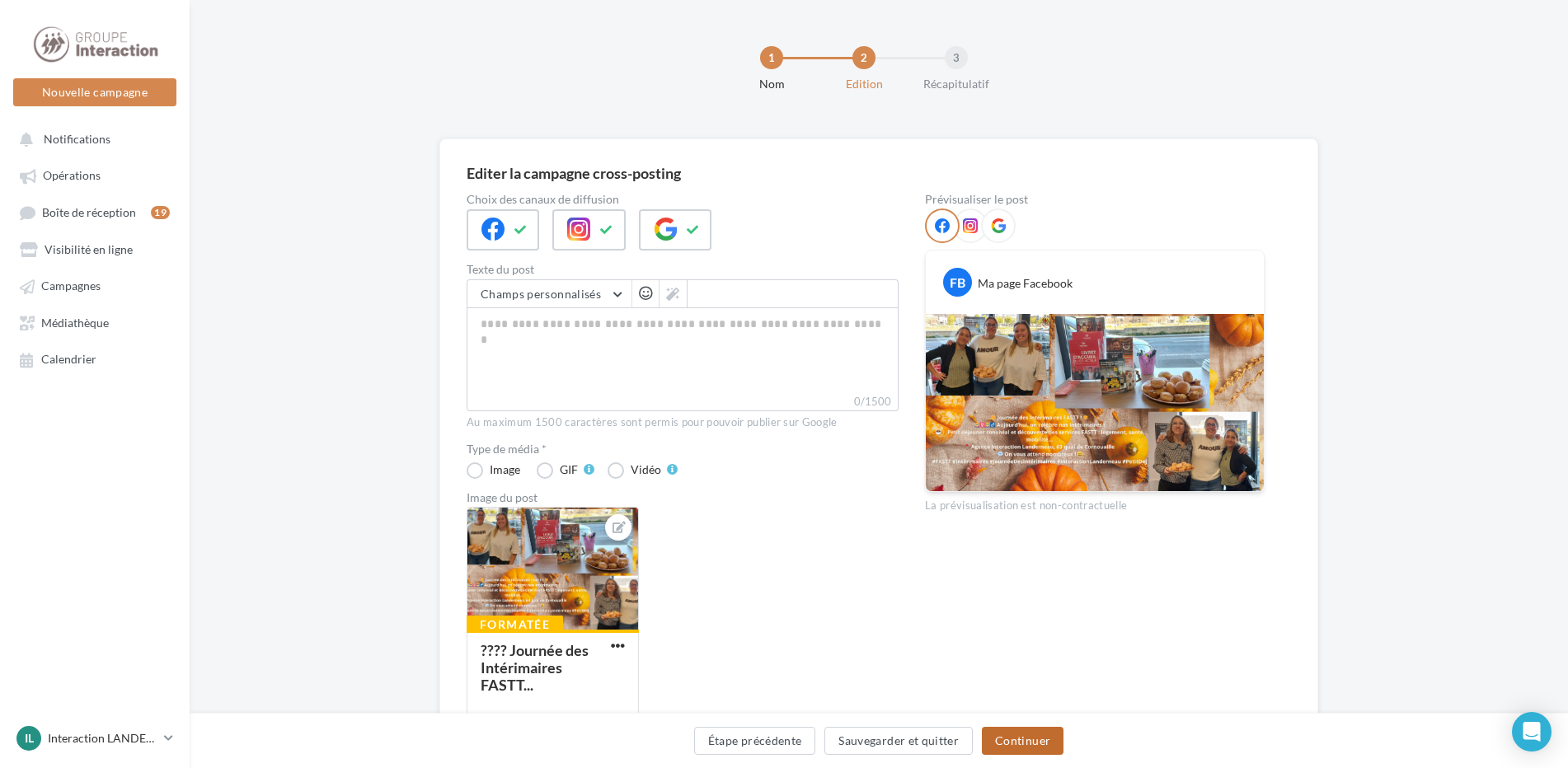
click at [1026, 737] on button "Continuer" at bounding box center [1022, 740] width 82 height 28
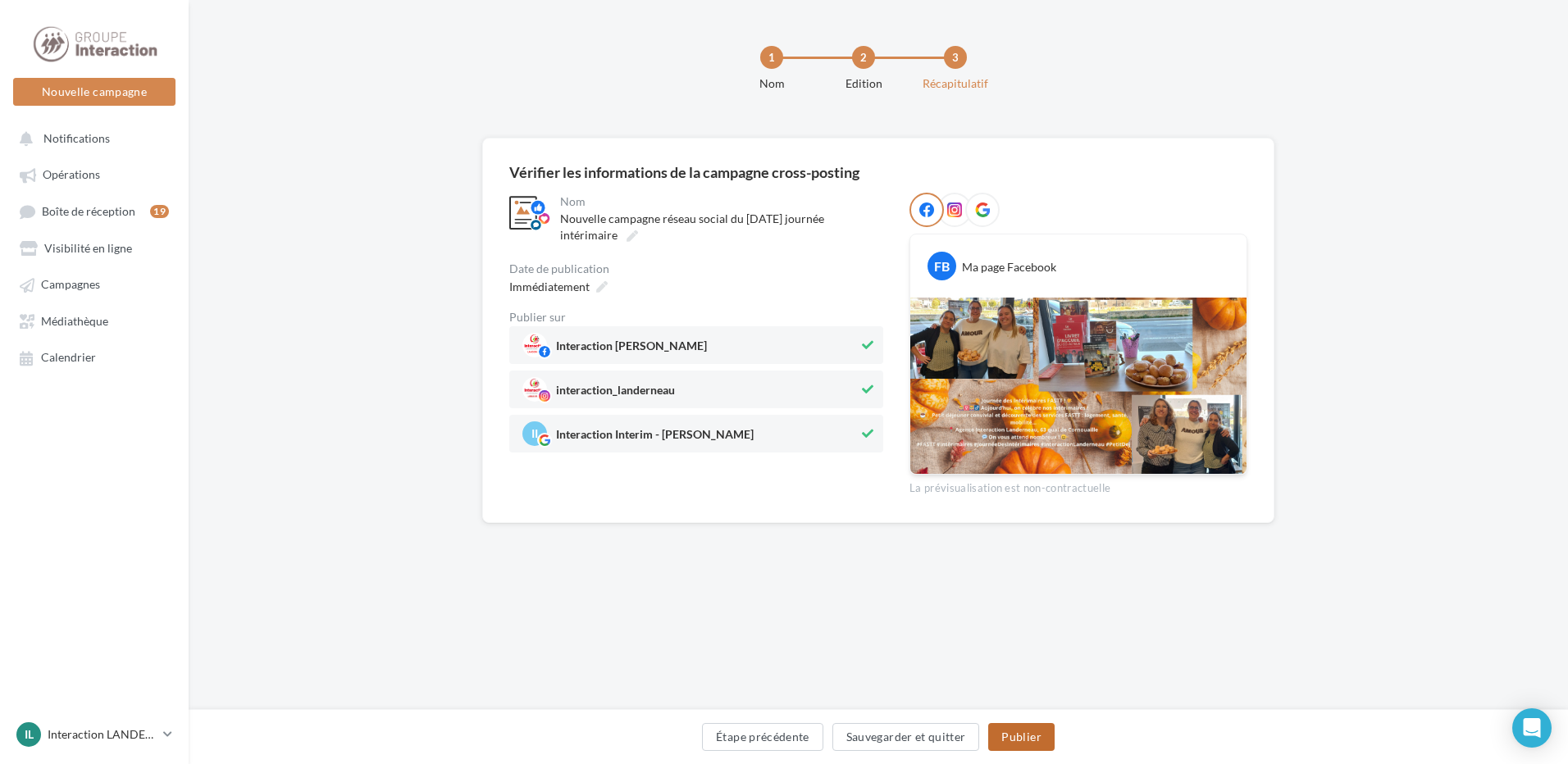
click at [1037, 737] on button "Publier" at bounding box center [1020, 737] width 66 height 27
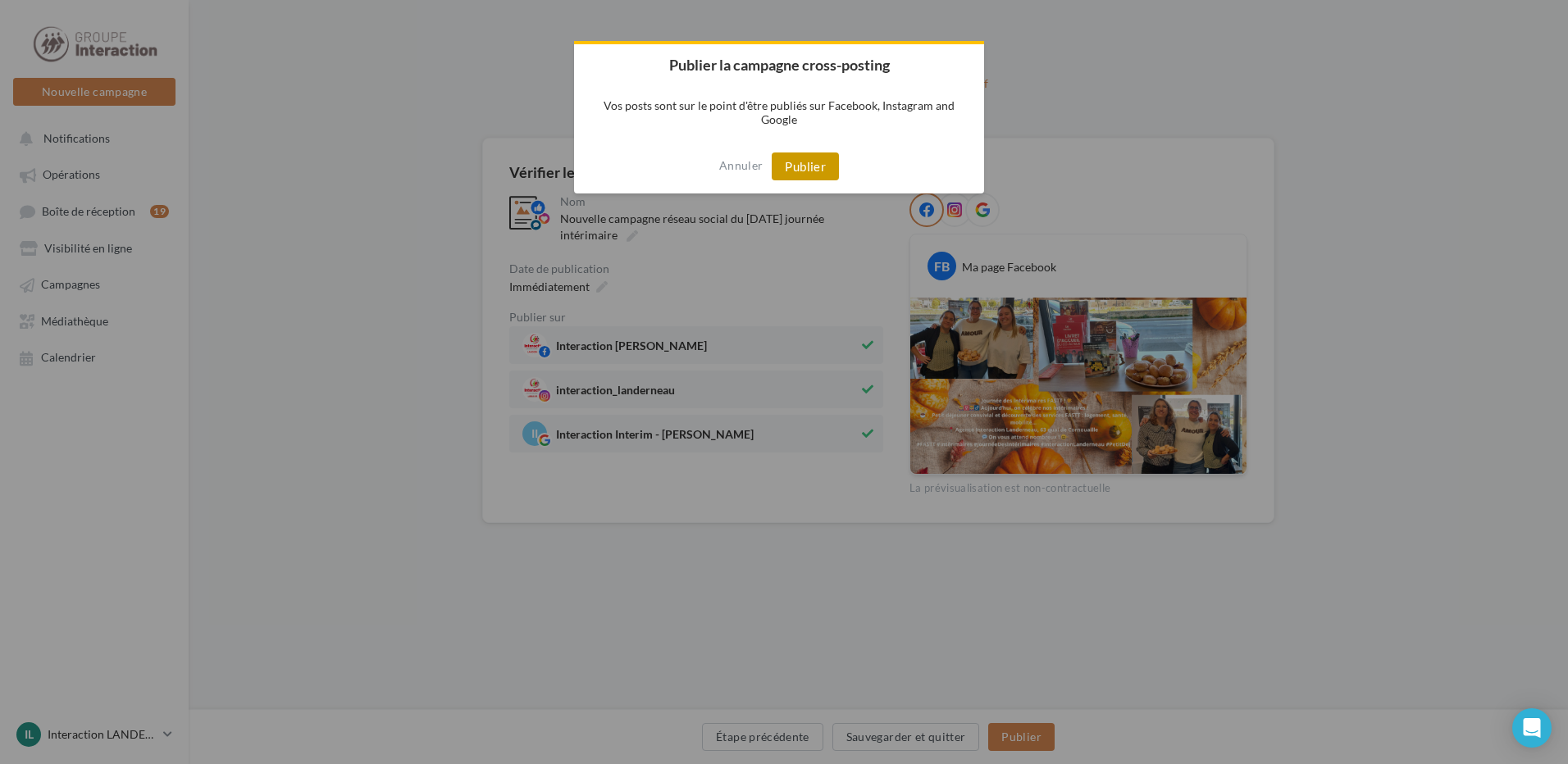
click at [806, 161] on button "Publier" at bounding box center [805, 166] width 67 height 27
